Goal: Task Accomplishment & Management: Complete application form

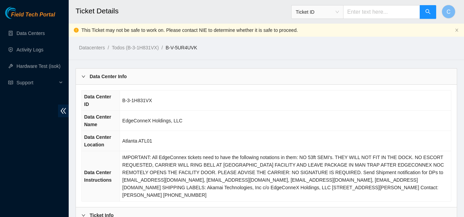
click at [128, 72] on div "Data Center Info" at bounding box center [266, 77] width 381 height 16
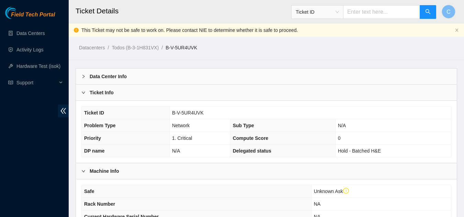
click at [122, 93] on div "Ticket Info" at bounding box center [266, 93] width 381 height 16
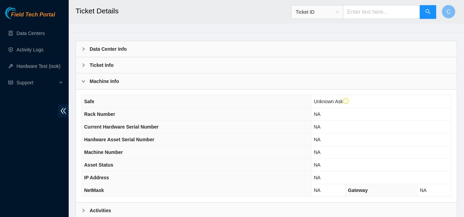
scroll to position [69, 0]
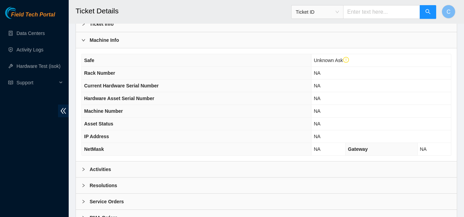
click at [128, 43] on div "Machine Info" at bounding box center [266, 40] width 381 height 16
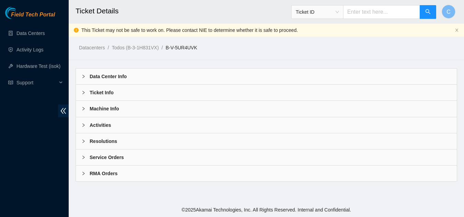
scroll to position [0, 0]
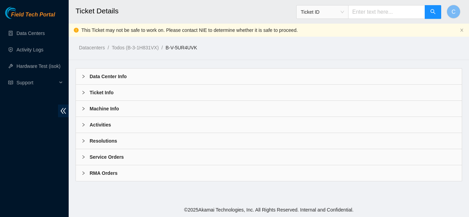
click at [104, 125] on b "Activities" at bounding box center [100, 125] width 21 height 8
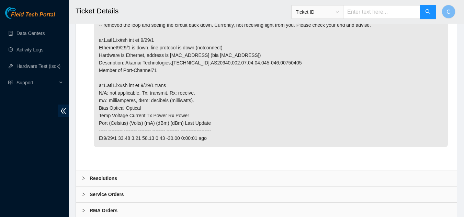
scroll to position [390, 0]
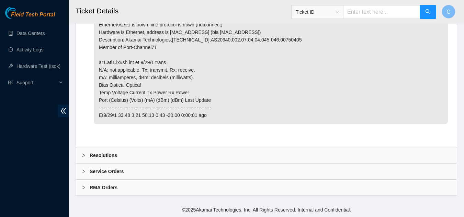
click at [103, 158] on b "Resolutions" at bounding box center [103, 156] width 27 height 8
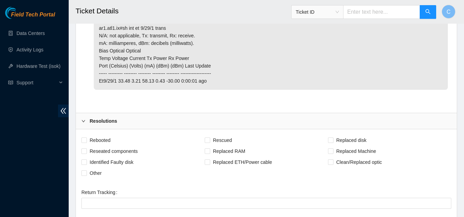
click at [113, 127] on div "Resolutions" at bounding box center [266, 121] width 381 height 16
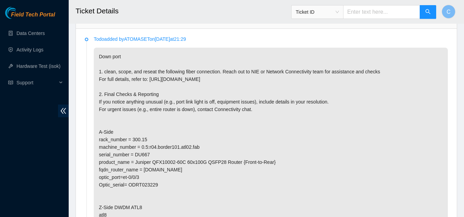
scroll to position [149, 0]
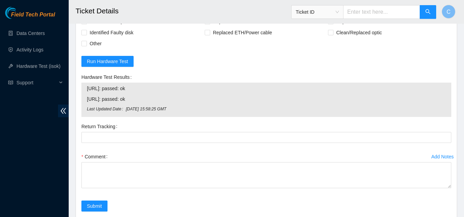
scroll to position [308, 0]
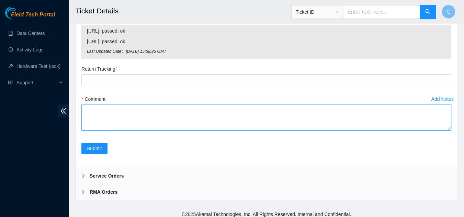
click at [138, 125] on textarea "Comment" at bounding box center [266, 118] width 370 height 26
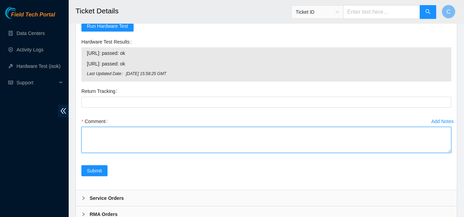
scroll to position [273, 0]
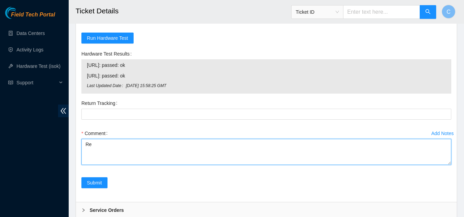
type textarea "R"
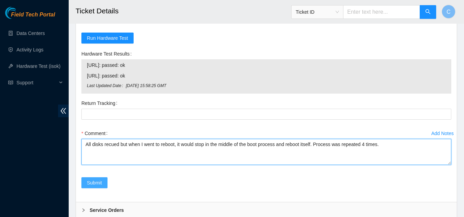
type textarea "All disks recued but when I went to reboot, it would stop in the middle of the …"
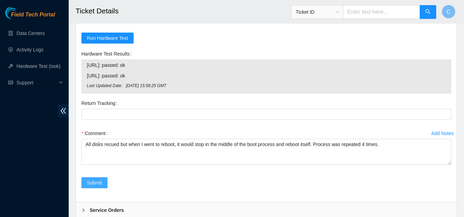
click at [89, 186] on span "Submit" at bounding box center [94, 183] width 15 height 8
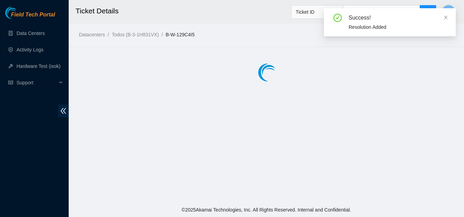
scroll to position [0, 0]
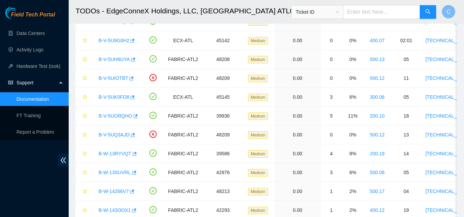
scroll to position [99, 0]
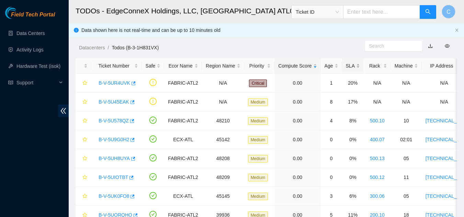
click at [347, 62] on div "SLA" at bounding box center [353, 66] width 14 height 8
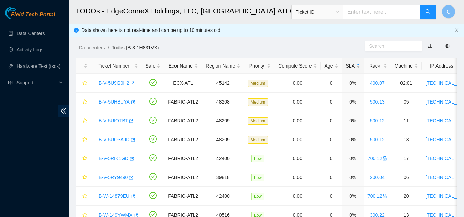
click at [351, 62] on div "SLA" at bounding box center [353, 66] width 14 height 8
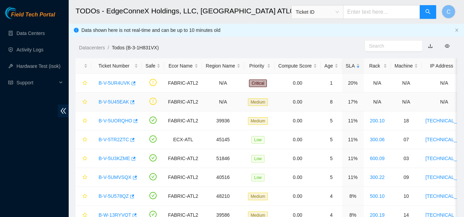
click at [113, 100] on link "B-V-5U45EAK" at bounding box center [114, 101] width 31 height 5
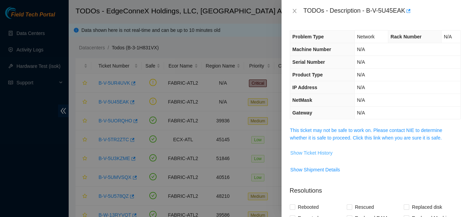
click at [325, 157] on span "Show Ticket History" at bounding box center [311, 153] width 42 height 8
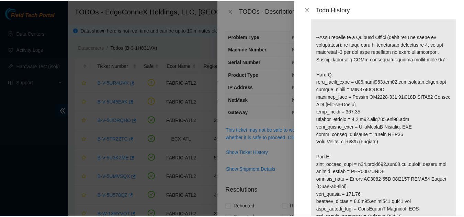
scroll to position [172, 0]
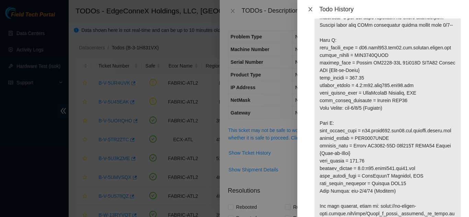
click at [309, 11] on icon "close" at bounding box center [310, 9] width 4 height 4
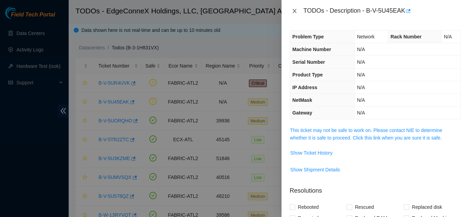
click at [292, 14] on button "Close" at bounding box center [295, 11] width 10 height 7
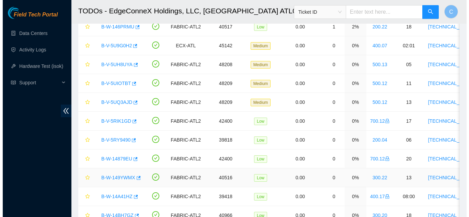
scroll to position [336, 0]
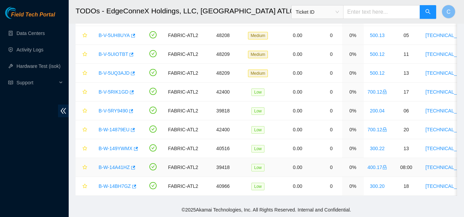
click at [119, 165] on link "B-W-14A41HZ" at bounding box center [114, 167] width 31 height 5
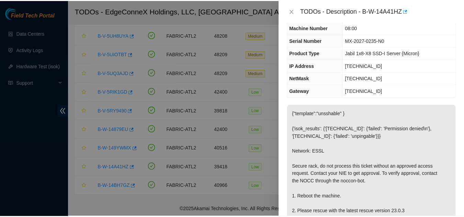
scroll to position [0, 0]
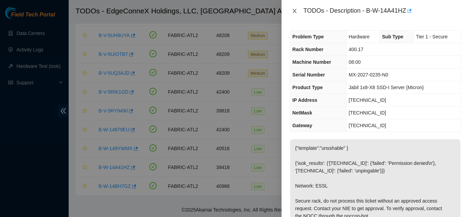
drag, startPoint x: 293, startPoint y: 13, endPoint x: 296, endPoint y: 27, distance: 14.4
click at [295, 24] on div "TODOs - Description - B-W-14A41HZ Problem Type Hardware Sub Type Tier 1 - Secur…" at bounding box center [375, 108] width 187 height 217
click at [297, 9] on icon "close" at bounding box center [294, 10] width 5 height 5
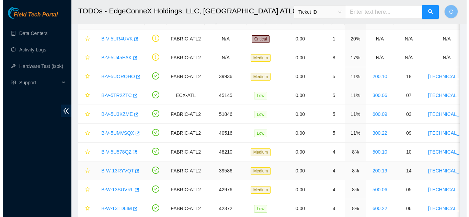
scroll to position [27, 0]
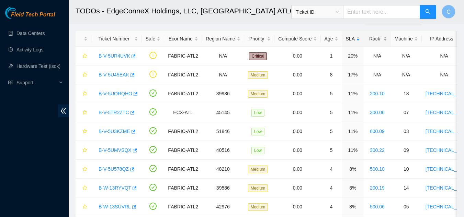
click at [378, 40] on div "Rack" at bounding box center [377, 39] width 20 height 8
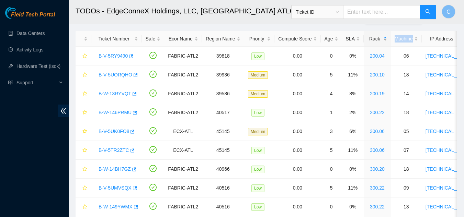
click at [378, 40] on div "Rack" at bounding box center [377, 39] width 20 height 8
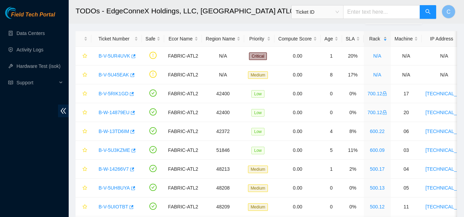
click at [377, 36] on div "Rack" at bounding box center [377, 39] width 20 height 8
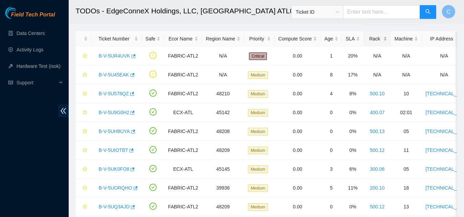
click at [377, 36] on div "Rack" at bounding box center [377, 39] width 20 height 8
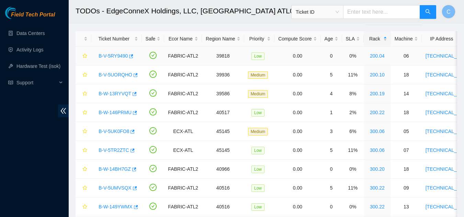
click at [110, 55] on link "B-V-5RY9490" at bounding box center [113, 55] width 29 height 5
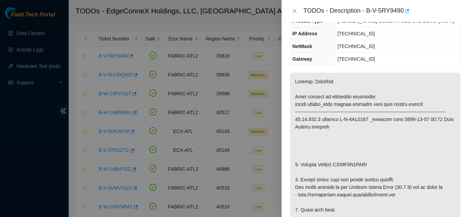
scroll to position [0, 0]
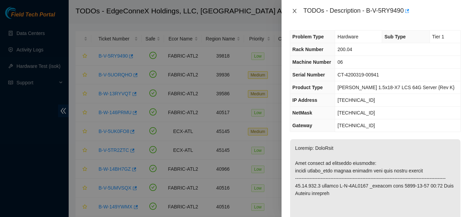
click at [295, 9] on icon "close" at bounding box center [294, 10] width 5 height 5
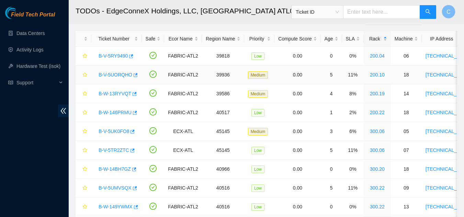
click at [107, 74] on link "B-V-5UORQHO" at bounding box center [116, 74] width 34 height 5
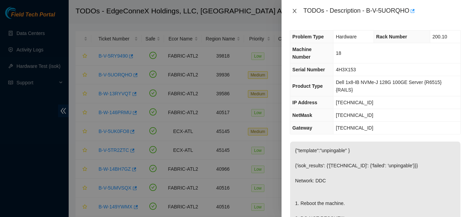
click at [295, 12] on icon "close" at bounding box center [294, 10] width 5 height 5
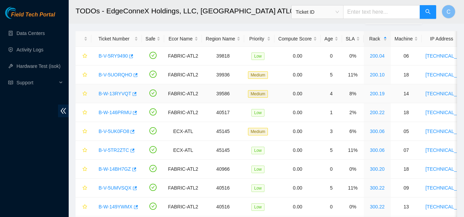
click at [108, 92] on link "B-W-13RYVQT" at bounding box center [115, 93] width 33 height 5
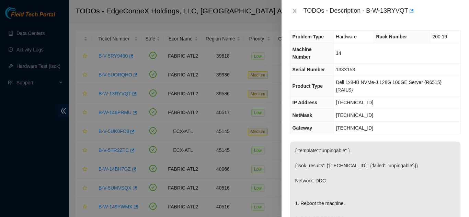
click at [292, 14] on div "TODOs - Description - B-W-13RYVQT" at bounding box center [375, 10] width 171 height 11
click at [293, 13] on icon "close" at bounding box center [294, 10] width 5 height 5
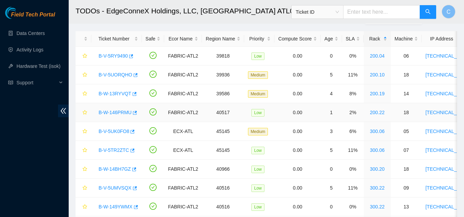
click at [104, 113] on link "B-W-146PRMU" at bounding box center [115, 112] width 33 height 5
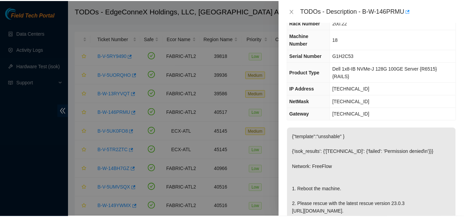
scroll to position [69, 0]
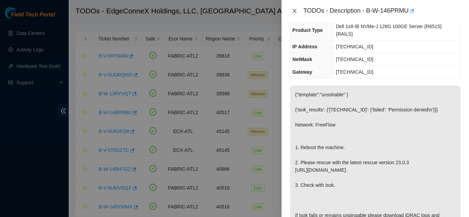
click at [294, 11] on icon "close" at bounding box center [295, 11] width 4 height 4
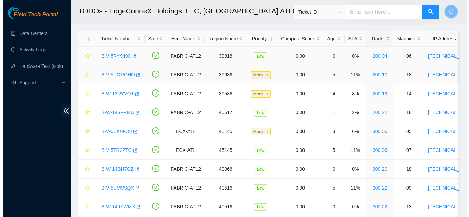
scroll to position [80, 0]
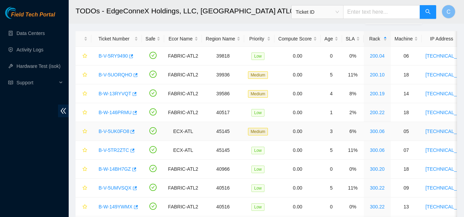
click at [119, 133] on link "B-V-5UK0FO8" at bounding box center [114, 131] width 31 height 5
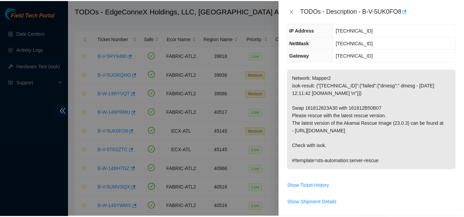
scroll to position [23, 0]
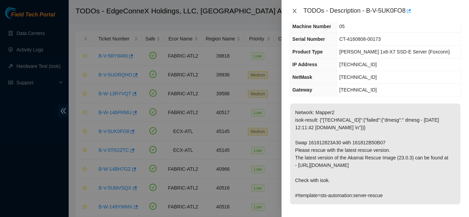
click at [294, 13] on icon "close" at bounding box center [294, 10] width 5 height 5
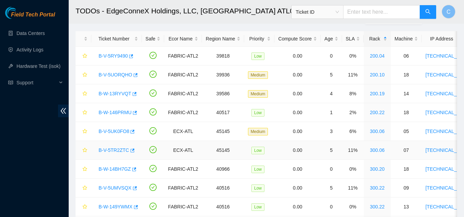
click at [118, 149] on link "B-V-5TR2ZTC" at bounding box center [114, 150] width 31 height 5
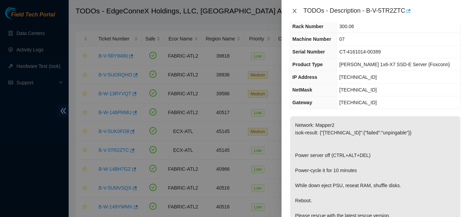
click at [294, 9] on icon "close" at bounding box center [294, 10] width 5 height 5
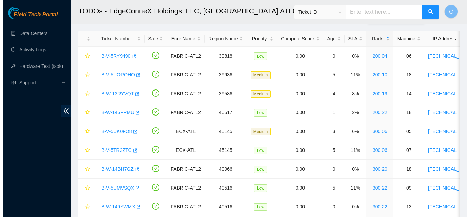
scroll to position [31, 0]
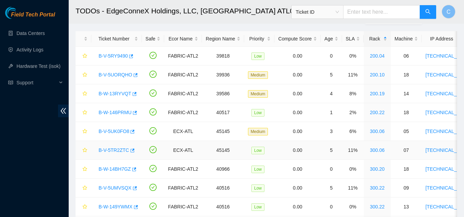
click at [108, 150] on link "B-V-5TR2ZTC" at bounding box center [114, 150] width 31 height 5
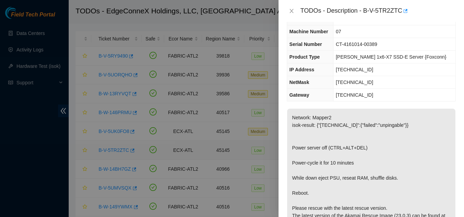
scroll to position [23, 0]
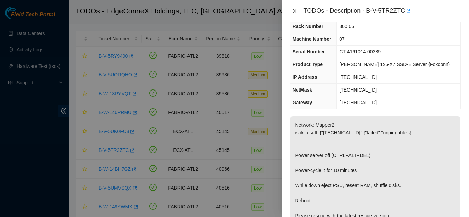
drag, startPoint x: 296, startPoint y: 13, endPoint x: 294, endPoint y: 21, distance: 7.5
click at [296, 13] on icon "close" at bounding box center [294, 10] width 5 height 5
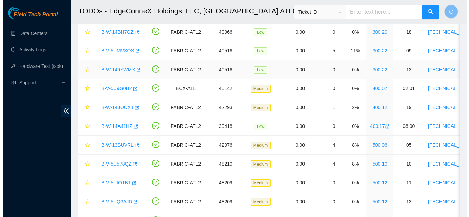
scroll to position [130, 0]
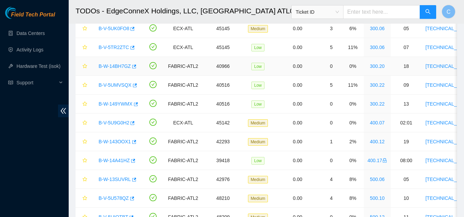
click at [109, 67] on link "B-W-14BH7GZ" at bounding box center [115, 66] width 32 height 5
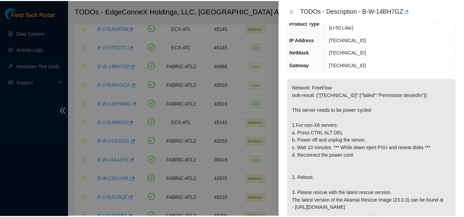
scroll to position [92, 0]
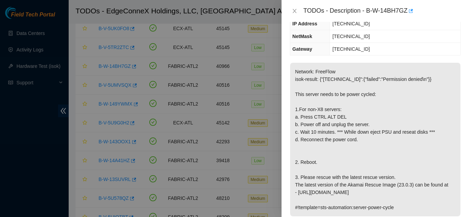
click at [287, 8] on div "TODOs - Description - B-W-14BH7GZ" at bounding box center [375, 11] width 187 height 22
click at [294, 11] on icon "close" at bounding box center [295, 11] width 4 height 4
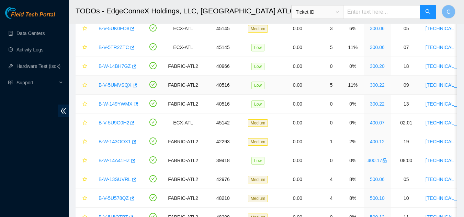
click at [117, 83] on link "B-V-5UMVSQX" at bounding box center [115, 84] width 33 height 5
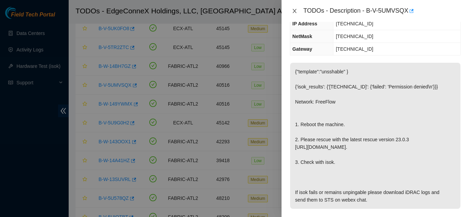
click at [295, 9] on icon "close" at bounding box center [294, 10] width 5 height 5
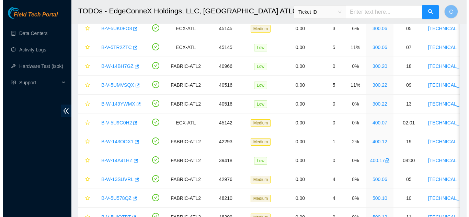
scroll to position [99, 0]
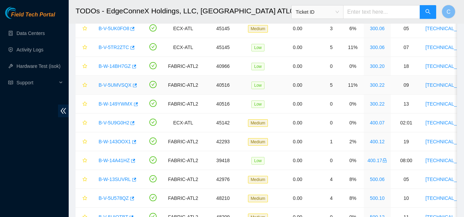
click at [119, 83] on link "B-V-5UMVSQX" at bounding box center [115, 84] width 33 height 5
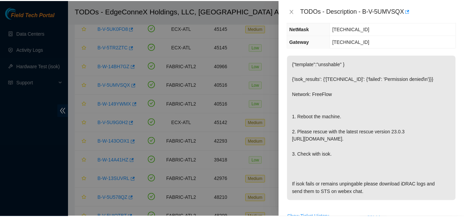
scroll to position [92, 0]
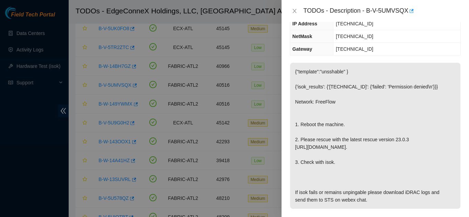
click at [296, 14] on div "TODOs - Description - B-V-5UMVSQX" at bounding box center [375, 10] width 171 height 11
click at [293, 12] on icon "close" at bounding box center [295, 11] width 4 height 4
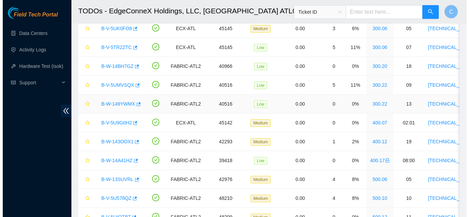
scroll to position [99, 0]
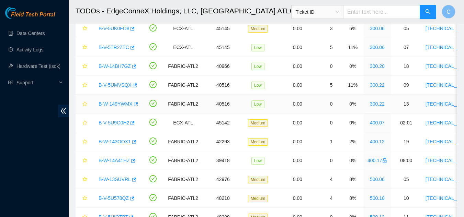
click at [120, 105] on link "B-W-149YWMX" at bounding box center [116, 103] width 34 height 5
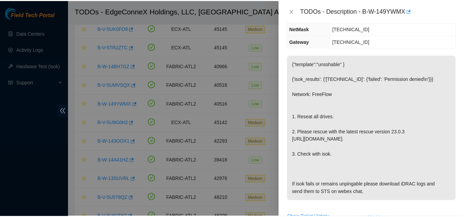
scroll to position [92, 0]
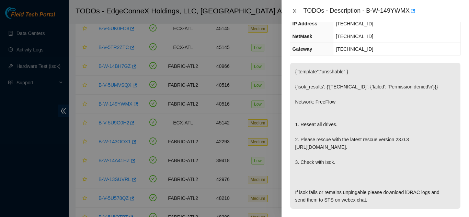
click at [297, 11] on button "Close" at bounding box center [295, 11] width 10 height 7
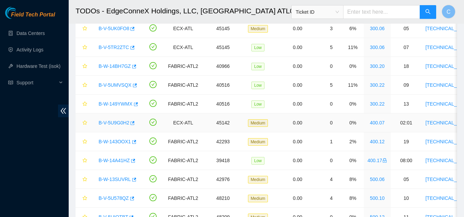
click at [116, 124] on link "B-V-5U9G0H2" at bounding box center [114, 122] width 31 height 5
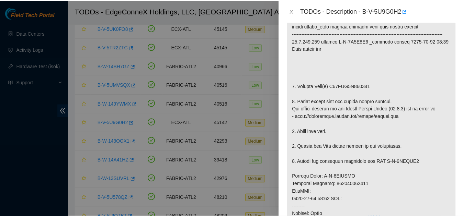
scroll to position [145, 0]
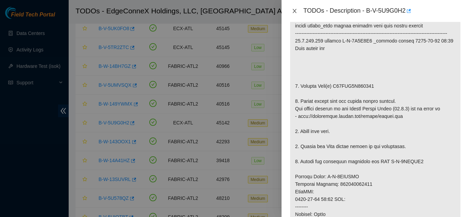
click at [295, 12] on icon "close" at bounding box center [294, 10] width 5 height 5
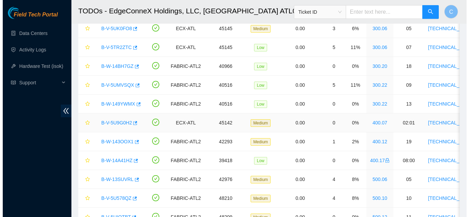
scroll to position [155, 0]
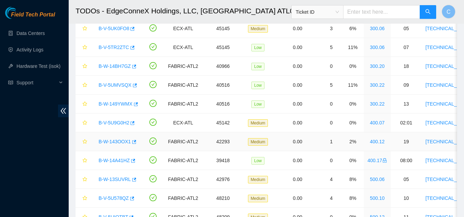
click at [118, 138] on div "B-W-143OOX1" at bounding box center [116, 141] width 43 height 11
click at [118, 139] on link "B-W-143OOX1" at bounding box center [115, 141] width 32 height 5
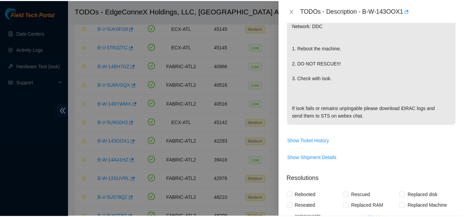
scroll to position [148, 0]
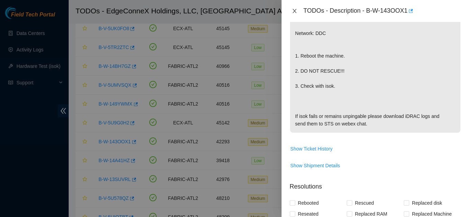
click at [295, 9] on icon "close" at bounding box center [294, 10] width 5 height 5
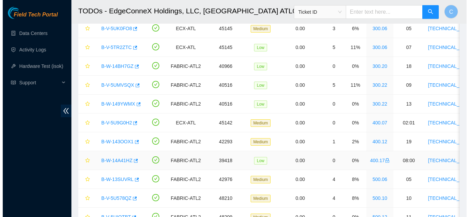
scroll to position [155, 0]
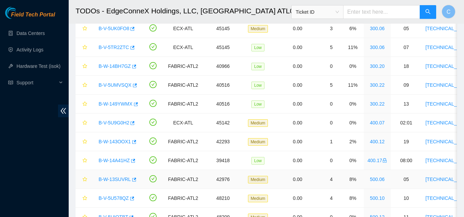
click at [107, 180] on link "B-W-13SUVRL" at bounding box center [115, 179] width 32 height 5
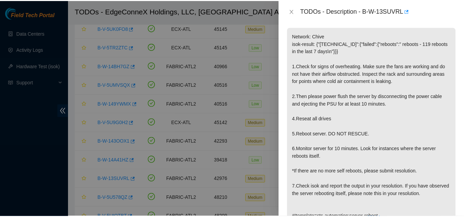
scroll to position [98, 0]
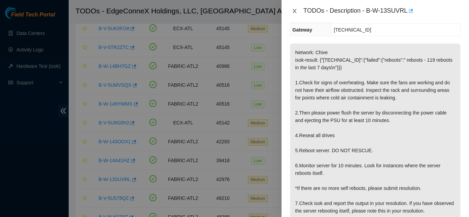
click at [293, 11] on icon "close" at bounding box center [294, 10] width 5 height 5
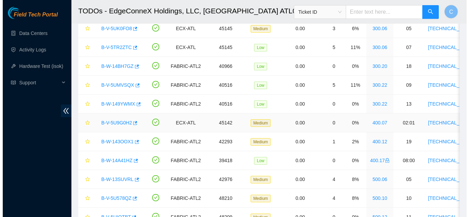
scroll to position [121, 0]
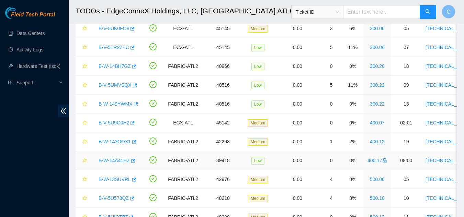
click at [107, 162] on link "B-W-14A41HZ" at bounding box center [114, 160] width 31 height 5
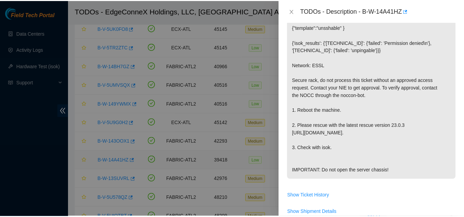
scroll to position [111, 0]
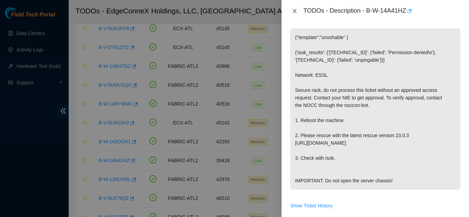
click at [293, 9] on icon "close" at bounding box center [294, 10] width 5 height 5
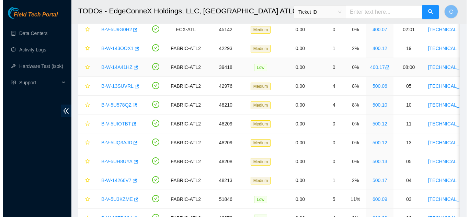
scroll to position [267, 0]
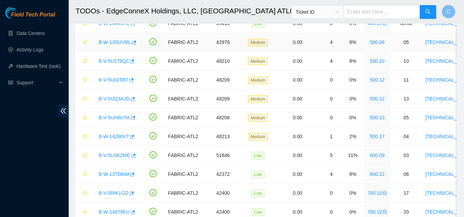
click at [118, 42] on link "B-W-13SUVRL" at bounding box center [115, 41] width 32 height 5
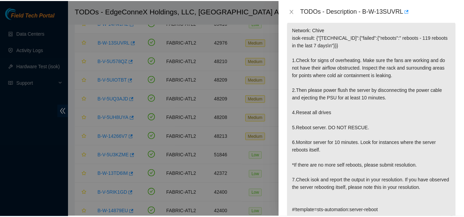
scroll to position [98, 0]
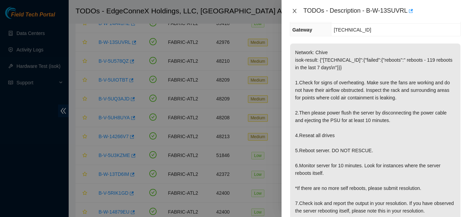
click at [293, 10] on icon "close" at bounding box center [294, 10] width 5 height 5
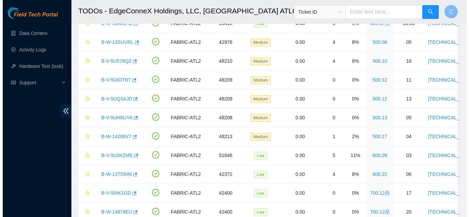
scroll to position [121, 0]
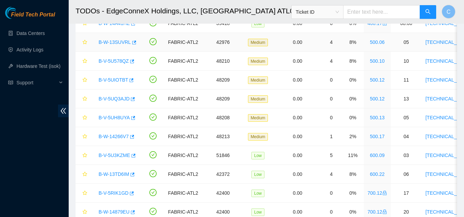
click at [117, 39] on link "B-W-13SUVRL" at bounding box center [115, 41] width 32 height 5
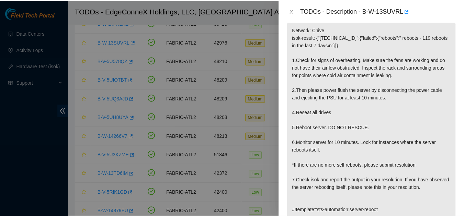
scroll to position [98, 0]
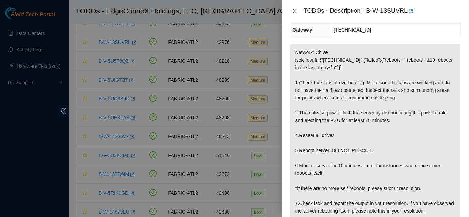
click at [291, 10] on button "Close" at bounding box center [295, 11] width 10 height 7
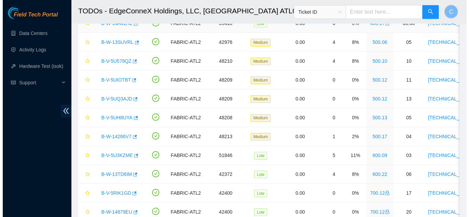
scroll to position [121, 0]
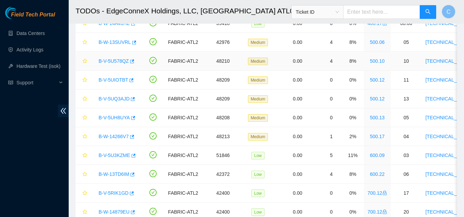
click at [118, 57] on div "B-V-5U578QZ" at bounding box center [116, 61] width 43 height 11
click at [118, 61] on link "B-V-5U578QZ" at bounding box center [114, 60] width 30 height 5
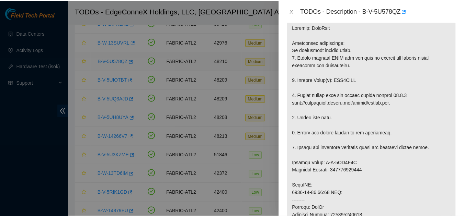
scroll to position [111, 0]
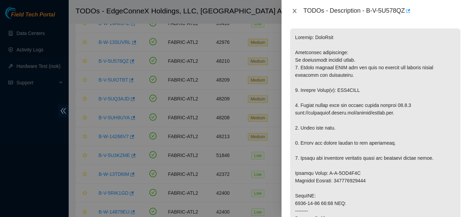
click at [294, 12] on icon "close" at bounding box center [294, 10] width 5 height 5
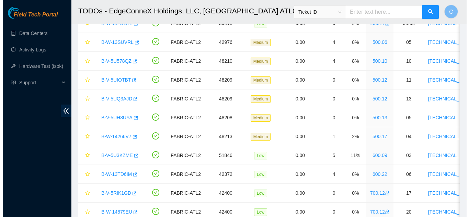
scroll to position [121, 0]
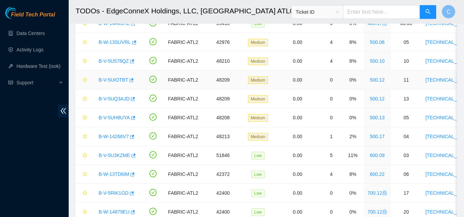
click at [108, 79] on link "B-V-5UIOTBT" at bounding box center [114, 79] width 30 height 5
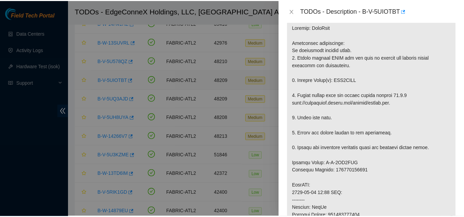
scroll to position [111, 0]
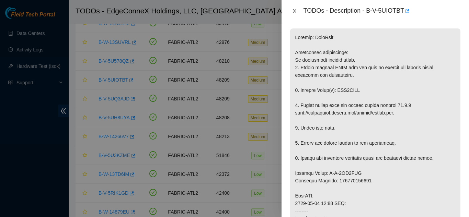
click at [293, 11] on icon "close" at bounding box center [294, 10] width 5 height 5
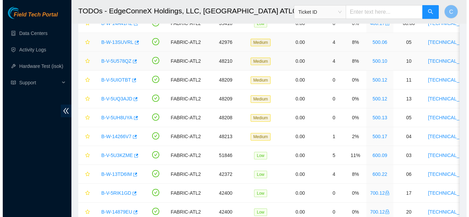
scroll to position [121, 0]
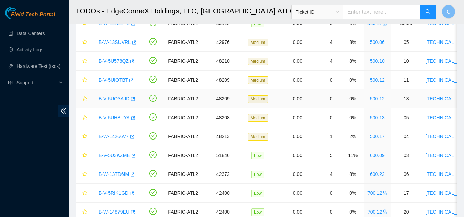
click at [118, 98] on link "B-V-5UQ3AJD" at bounding box center [114, 98] width 31 height 5
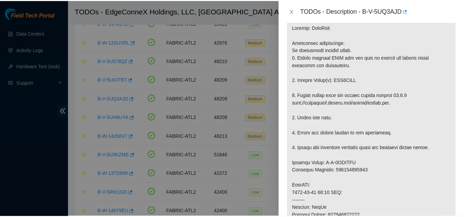
scroll to position [111, 0]
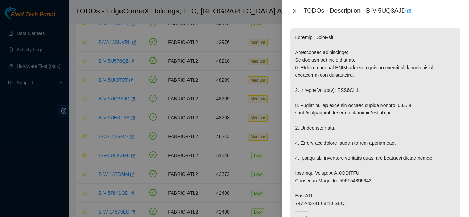
click at [297, 10] on icon "close" at bounding box center [294, 10] width 5 height 5
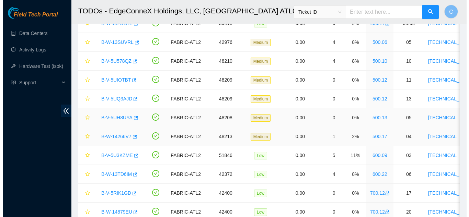
scroll to position [121, 0]
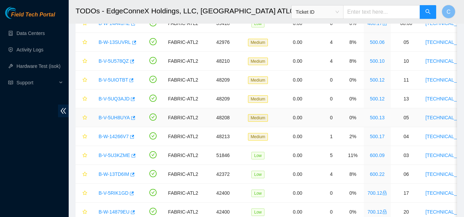
drag, startPoint x: 108, startPoint y: 117, endPoint x: 204, endPoint y: 120, distance: 96.5
click at [108, 117] on link "B-V-5UH8UYA" at bounding box center [114, 117] width 31 height 5
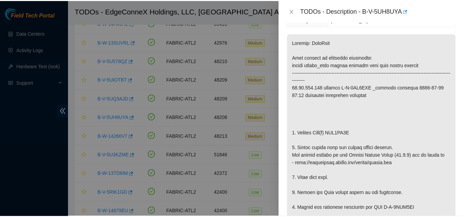
scroll to position [111, 0]
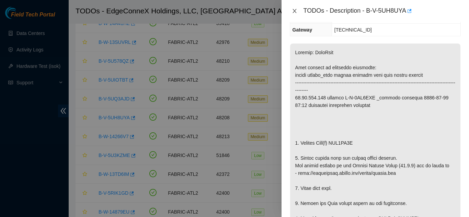
click at [294, 9] on icon "close" at bounding box center [294, 10] width 5 height 5
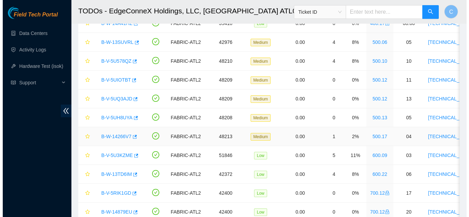
scroll to position [121, 0]
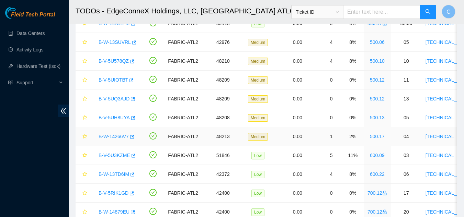
click at [118, 136] on link "B-W-14266V7" at bounding box center [114, 136] width 30 height 5
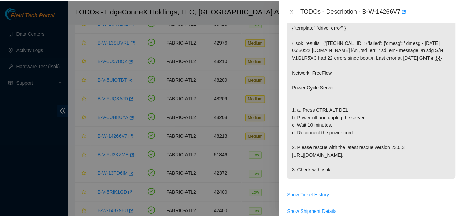
scroll to position [111, 0]
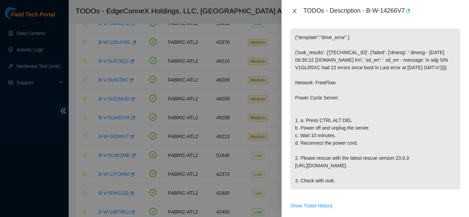
click at [296, 10] on icon "close" at bounding box center [294, 10] width 5 height 5
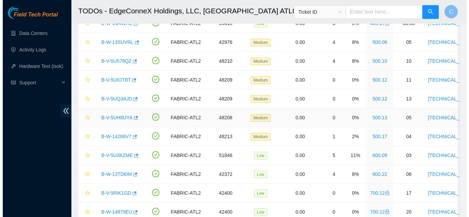
scroll to position [121, 0]
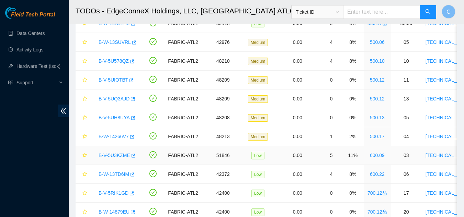
click at [106, 153] on link "B-V-5U3KZME" at bounding box center [115, 155] width 32 height 5
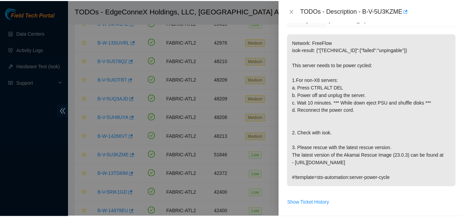
scroll to position [126, 0]
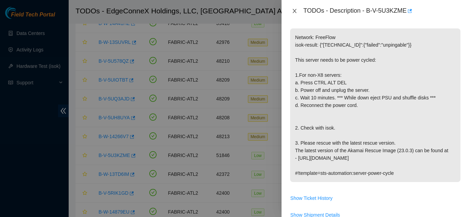
click at [294, 9] on icon "close" at bounding box center [294, 10] width 5 height 5
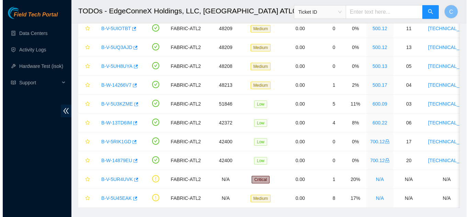
scroll to position [336, 0]
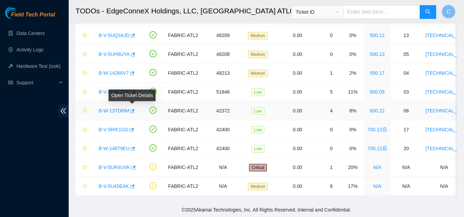
click at [111, 108] on link "B-W-13TD6IM" at bounding box center [114, 110] width 31 height 5
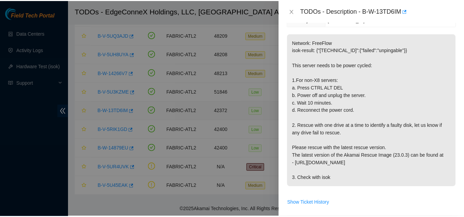
scroll to position [126, 0]
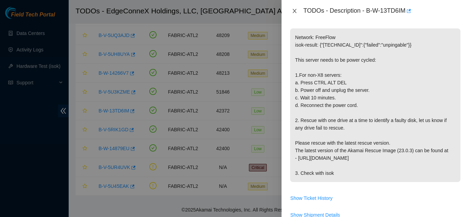
click at [294, 11] on icon "close" at bounding box center [294, 10] width 5 height 5
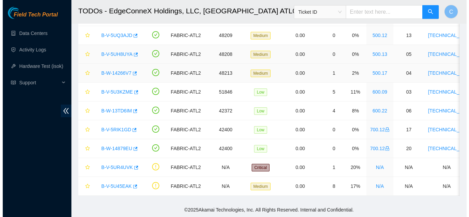
scroll to position [121, 0]
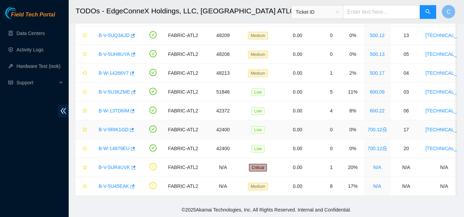
click at [118, 127] on link "B-V-5RIK1GD" at bounding box center [114, 129] width 30 height 5
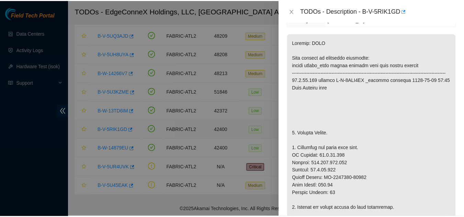
scroll to position [126, 0]
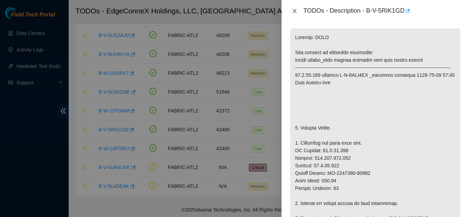
click at [296, 13] on icon "close" at bounding box center [294, 10] width 5 height 5
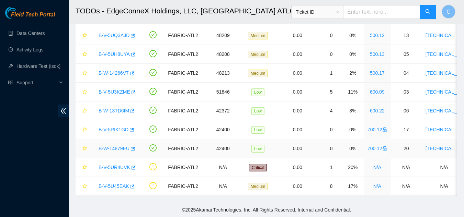
click at [109, 146] on link "B-W-14879EU" at bounding box center [114, 148] width 31 height 5
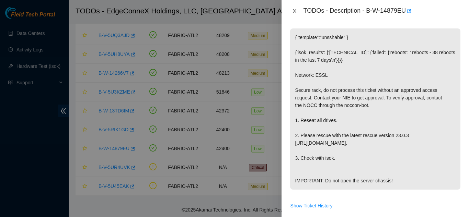
click at [295, 11] on icon "close" at bounding box center [294, 10] width 5 height 5
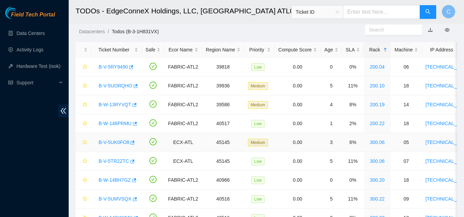
scroll to position [0, 0]
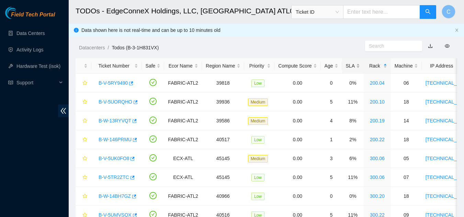
click at [354, 70] on div "SLA" at bounding box center [353, 66] width 14 height 8
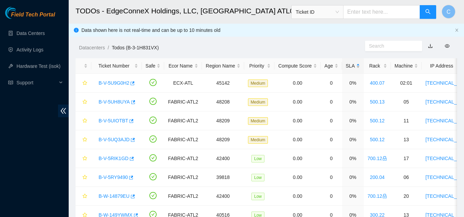
click at [354, 70] on div "SLA" at bounding box center [353, 66] width 14 height 8
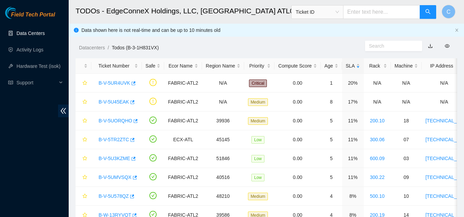
click at [36, 35] on link "Data Centers" at bounding box center [30, 33] width 28 height 5
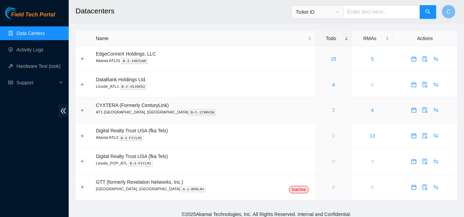
click at [332, 113] on link "2" at bounding box center [333, 109] width 3 height 5
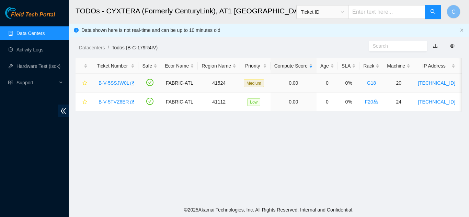
click at [113, 82] on link "B-V-5SSJW0L" at bounding box center [114, 82] width 31 height 5
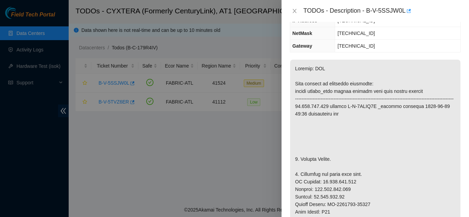
scroll to position [69, 0]
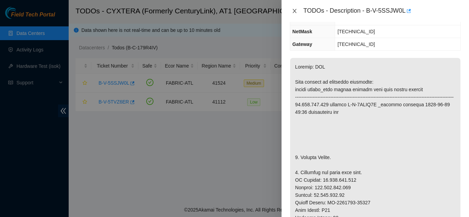
click at [295, 11] on icon "close" at bounding box center [294, 10] width 5 height 5
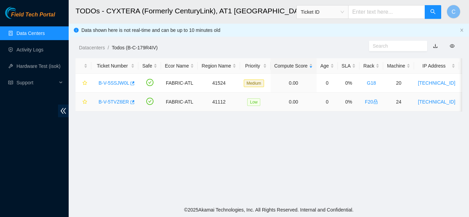
click at [108, 103] on link "B-V-5TVZ6ER" at bounding box center [114, 101] width 31 height 5
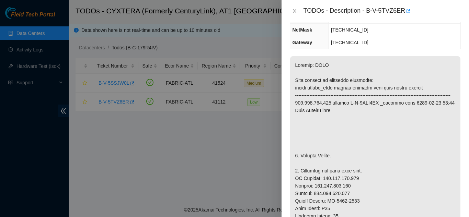
scroll to position [111, 0]
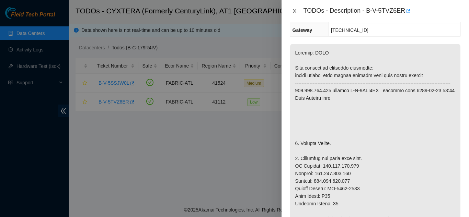
click at [293, 13] on icon "close" at bounding box center [294, 10] width 5 height 5
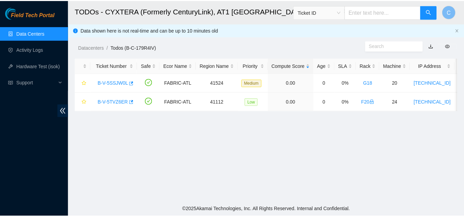
scroll to position [118, 0]
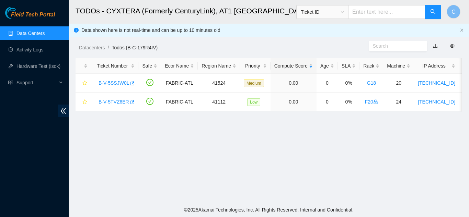
click at [23, 31] on link "Data Centers" at bounding box center [30, 33] width 28 height 5
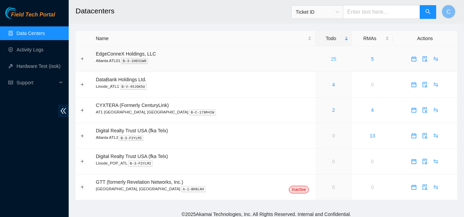
click at [331, 58] on link "25" at bounding box center [333, 58] width 5 height 5
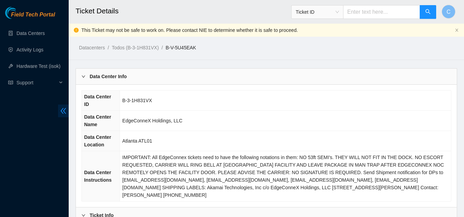
click at [63, 113] on icon "double-left" at bounding box center [63, 110] width 7 height 7
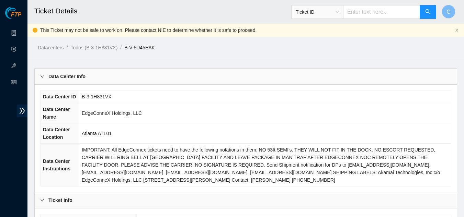
click at [85, 83] on div "Data Center Info" at bounding box center [246, 77] width 422 height 16
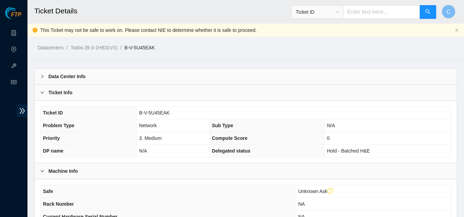
click at [84, 96] on div "Ticket Info" at bounding box center [246, 93] width 422 height 16
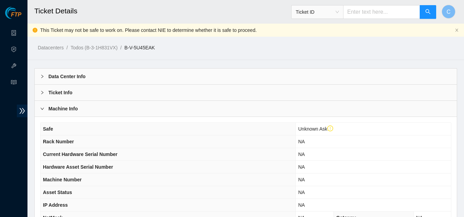
click at [78, 110] on div "Machine Info" at bounding box center [246, 109] width 422 height 16
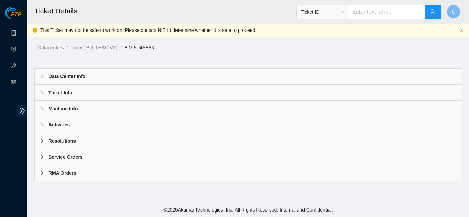
click at [92, 122] on div "Activities" at bounding box center [248, 125] width 427 height 16
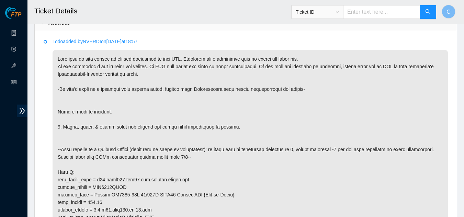
scroll to position [103, 0]
